Goal: Task Accomplishment & Management: Use online tool/utility

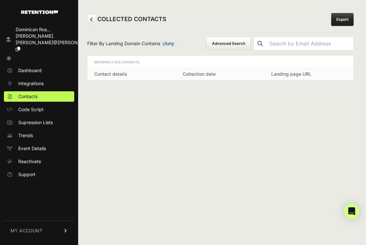
click at [251, 43] on button "Advanced Search" at bounding box center [228, 44] width 44 height 14
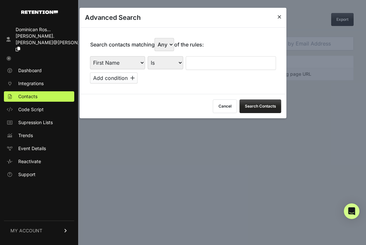
click at [221, 105] on button "Cancel" at bounding box center [225, 107] width 24 height 14
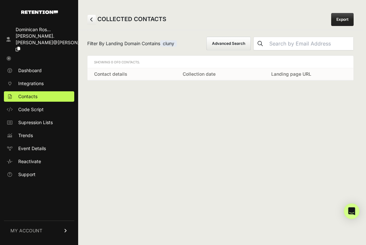
click at [363, 62] on div "Dominican Ros... [PERSON_NAME].[PERSON_NAME]@[PERSON_NAME]... Dashboard Integra…" at bounding box center [183, 122] width 366 height 245
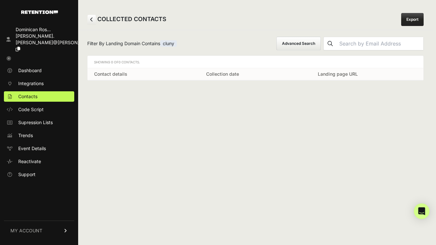
click at [173, 42] on span "cluny" at bounding box center [168, 43] width 17 height 7
click at [92, 21] on icon at bounding box center [91, 19] width 3 height 5
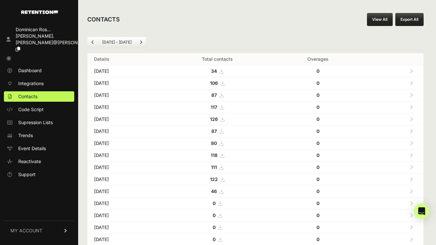
click at [382, 18] on link "View All" at bounding box center [380, 19] width 26 height 13
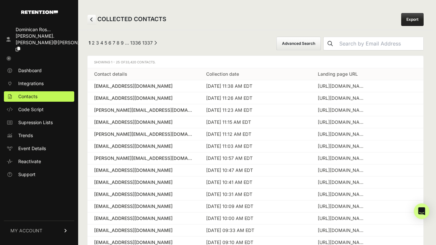
click at [321, 44] on button "Advanced Search" at bounding box center [298, 44] width 44 height 14
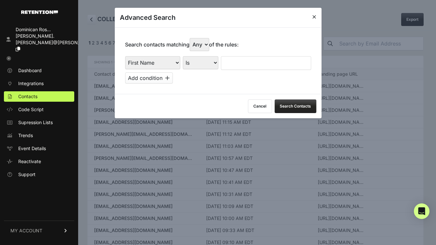
click at [160, 66] on select "First Name Last Name State City Email Email Domain Landing Domain Landing Page …" at bounding box center [152, 62] width 55 height 13
select select "file_date"
click at [125, 56] on select "First Name Last Name State City Email Email Domain Landing Domain Landing Page …" at bounding box center [152, 62] width 55 height 13
click at [210, 62] on select "Is on Is between" at bounding box center [201, 62] width 36 height 13
select select "is_between"
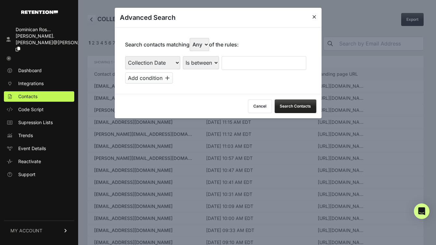
click at [183, 56] on select "Is on Is between" at bounding box center [201, 62] width 36 height 13
click at [228, 62] on input "text" at bounding box center [238, 63] width 34 height 14
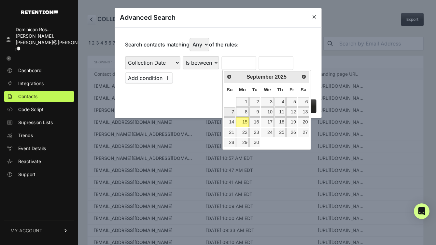
click at [231, 110] on link "7" at bounding box center [229, 111] width 11 height 9
type input "09/07/2025"
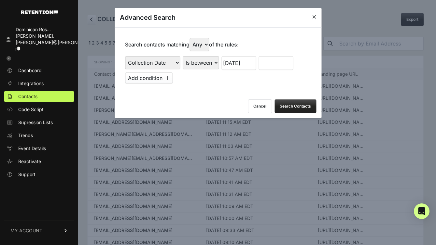
click at [272, 62] on input "text" at bounding box center [275, 63] width 34 height 14
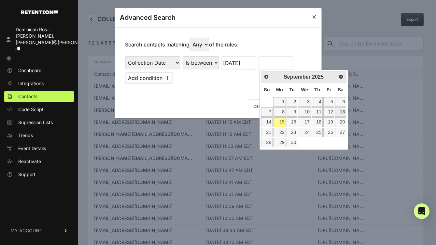
click at [342, 113] on link "13" at bounding box center [340, 111] width 11 height 9
type input "09/13/2025"
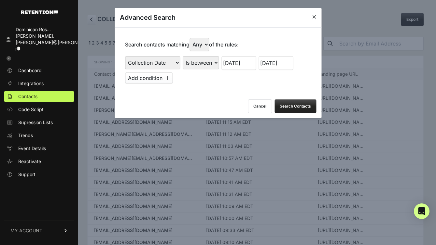
click at [303, 104] on button "Search Contacts" at bounding box center [295, 107] width 42 height 14
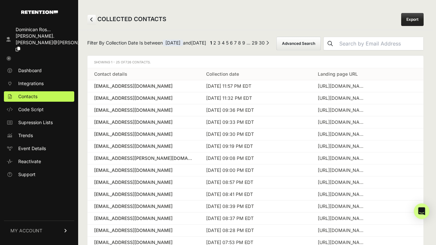
click at [408, 21] on link "Export" at bounding box center [412, 19] width 22 height 13
